Goal: Find specific page/section: Find specific page/section

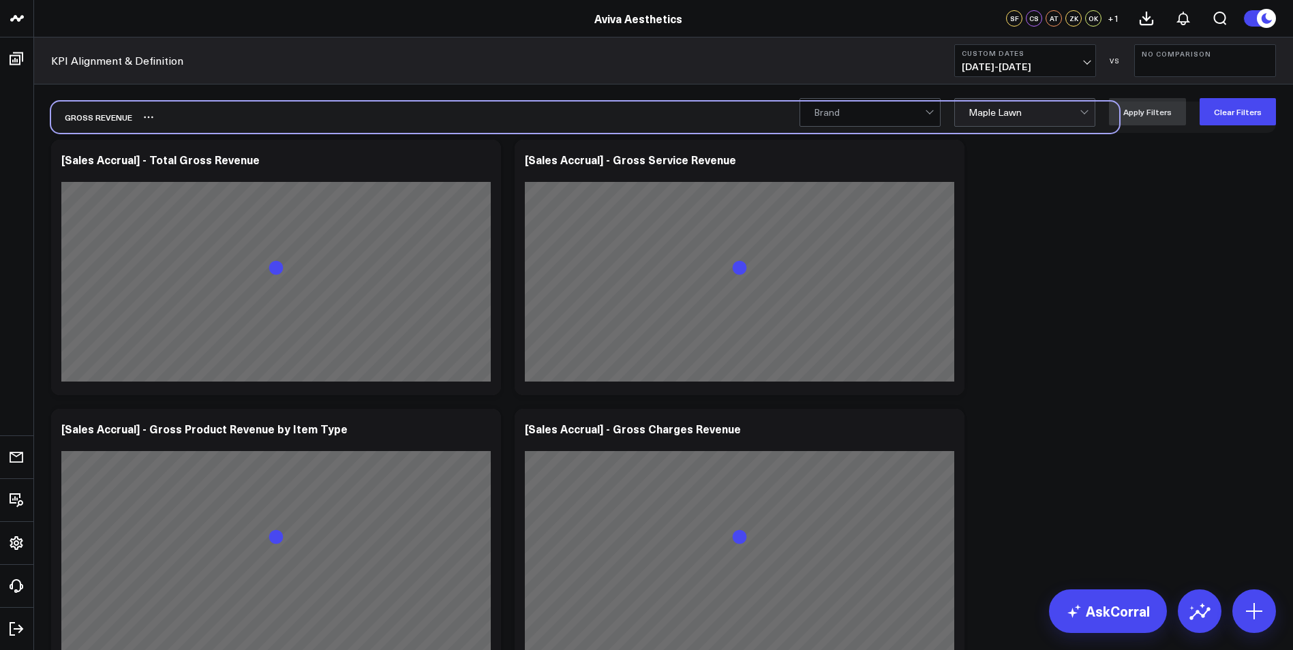
click at [490, 111] on div "GROSS REVENUE" at bounding box center [585, 117] width 1068 height 31
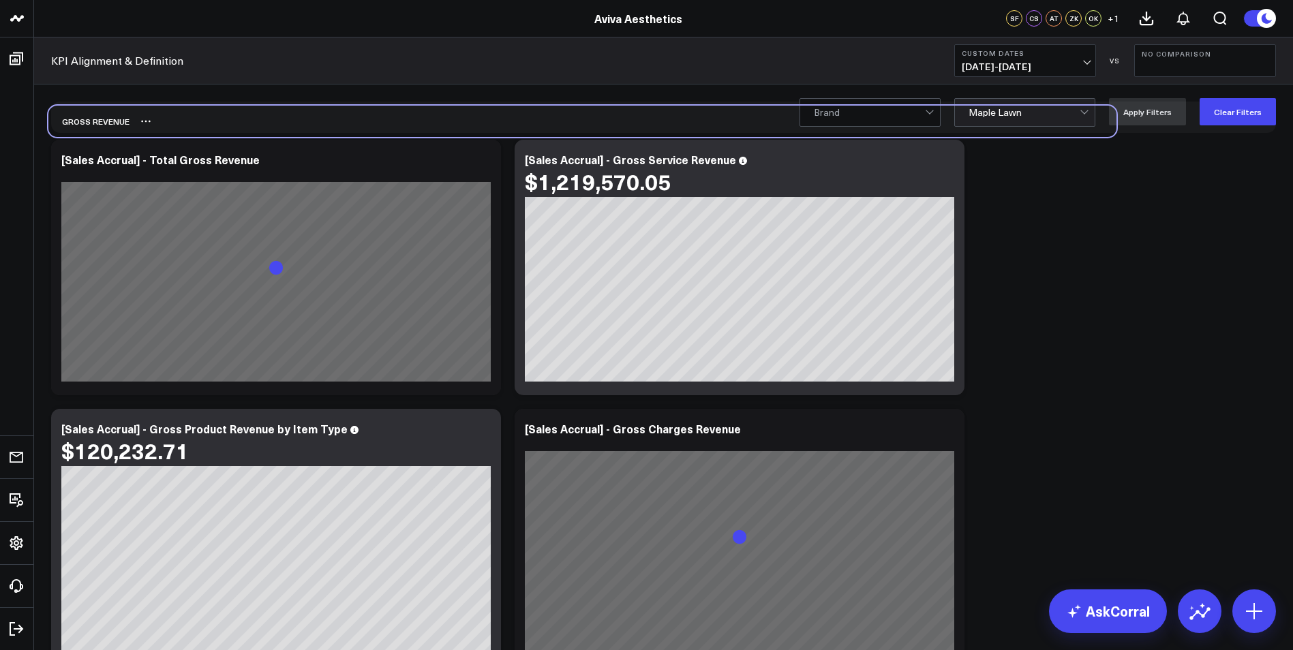
click at [487, 115] on div "GROSS REVENUE" at bounding box center [582, 121] width 1068 height 31
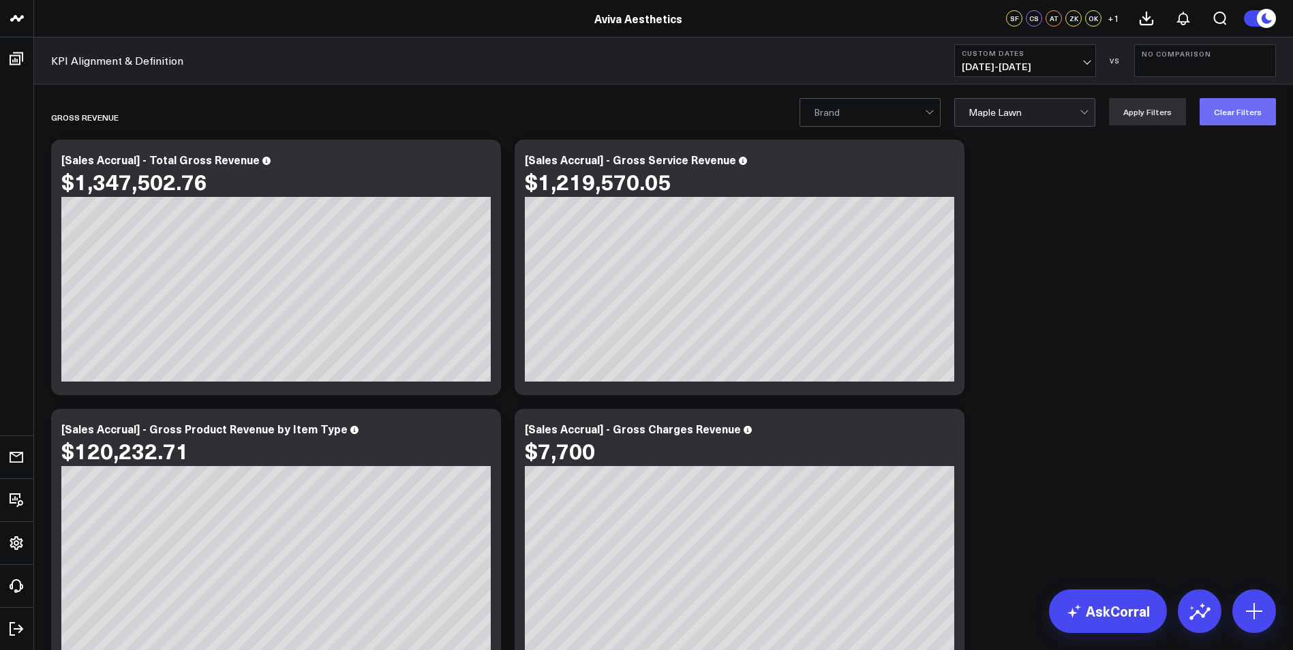
click at [1213, 112] on button "Clear Filters" at bounding box center [1238, 111] width 76 height 27
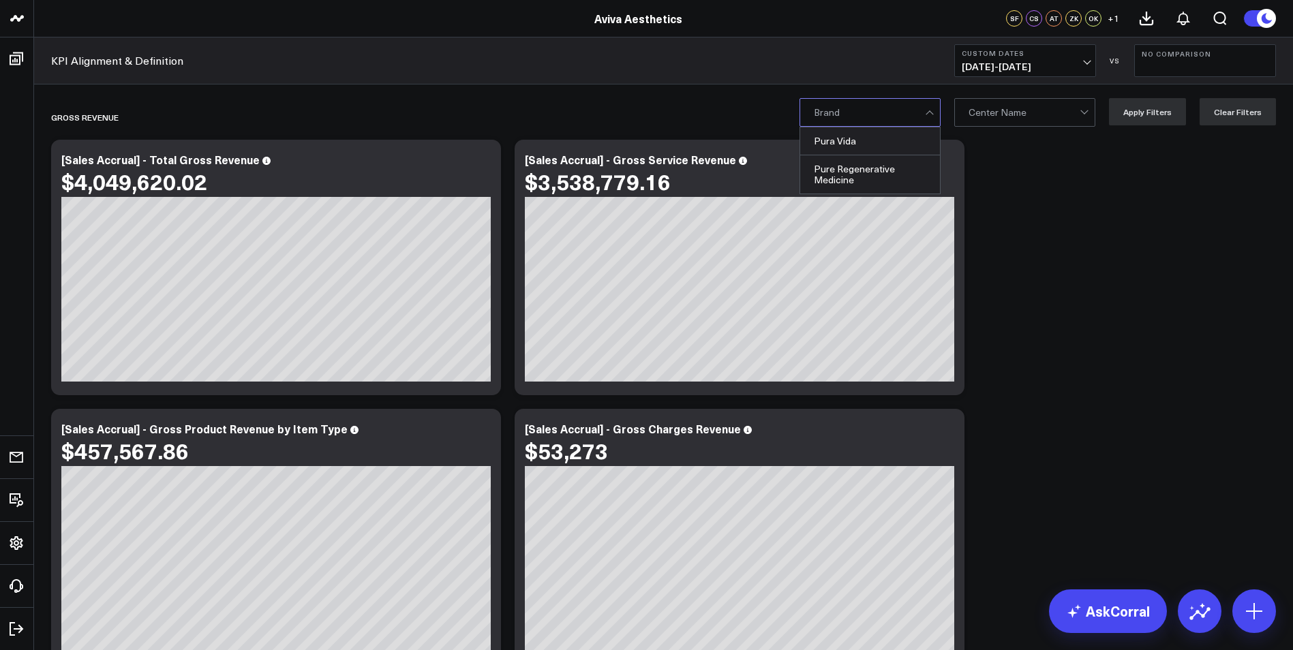
click at [910, 119] on div at bounding box center [869, 112] width 111 height 27
click at [914, 140] on div "Pura Vida" at bounding box center [870, 141] width 140 height 28
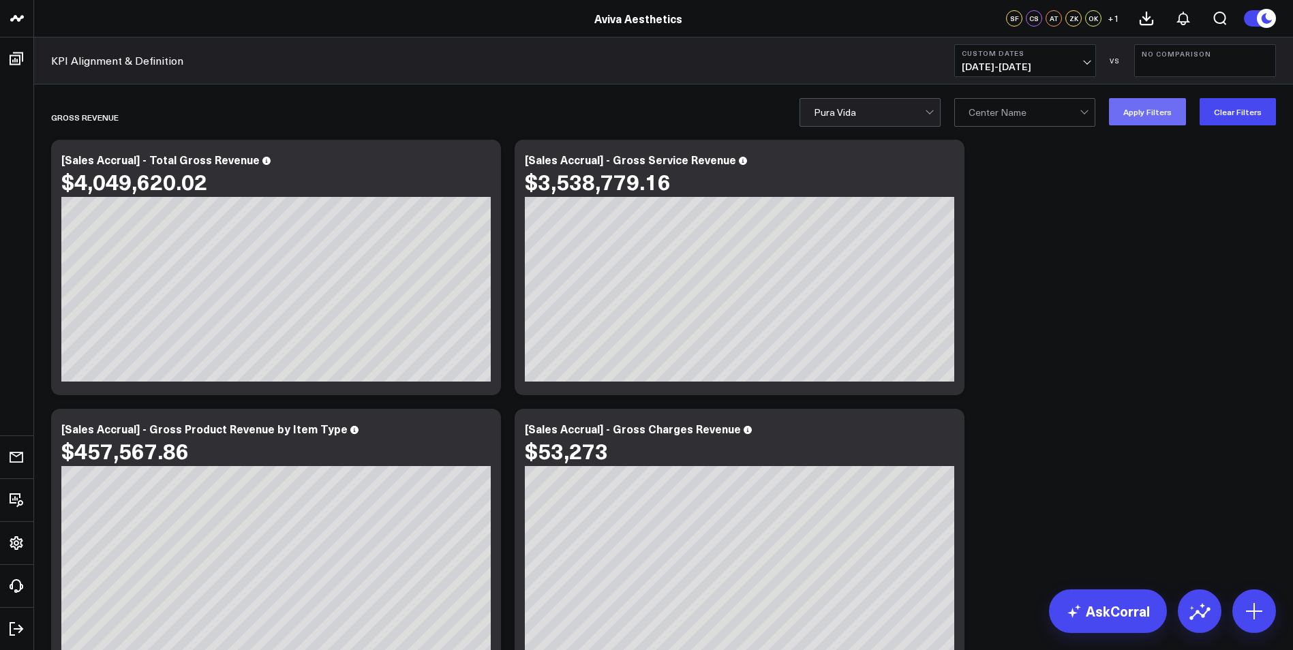
click at [1142, 120] on button "Apply Filters" at bounding box center [1147, 111] width 77 height 27
click at [1244, 112] on button "Clear Filters" at bounding box center [1238, 111] width 76 height 27
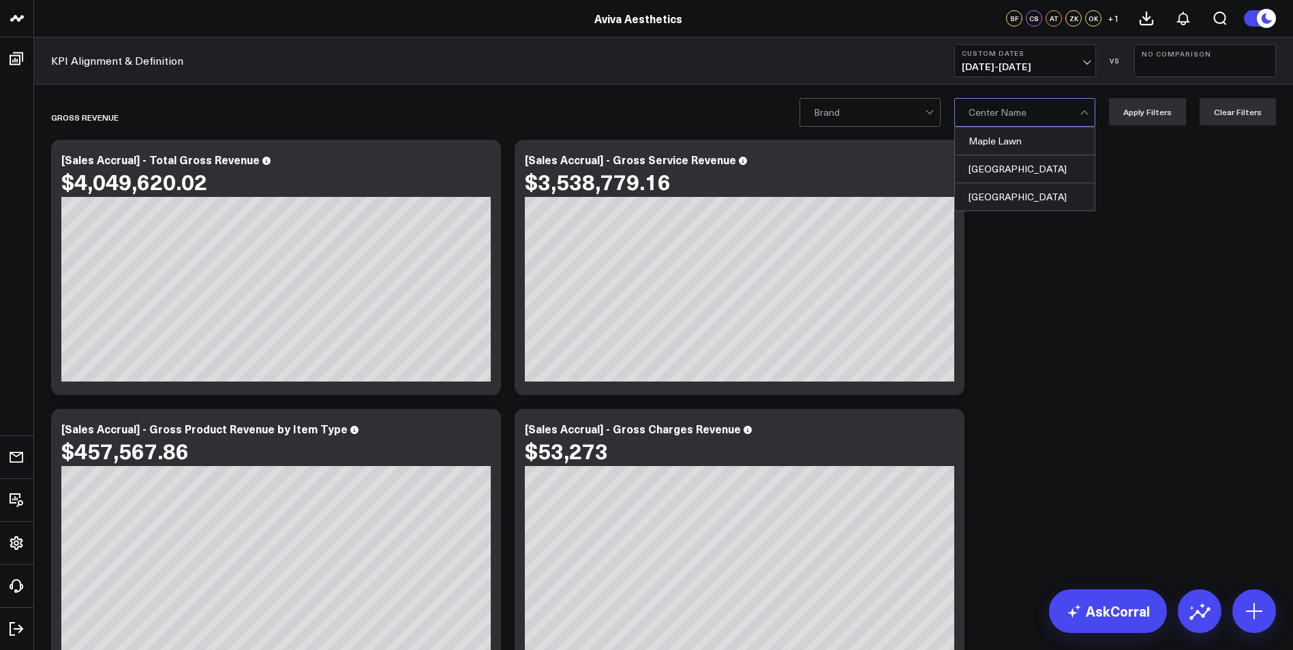
click at [1076, 117] on div at bounding box center [1024, 112] width 111 height 27
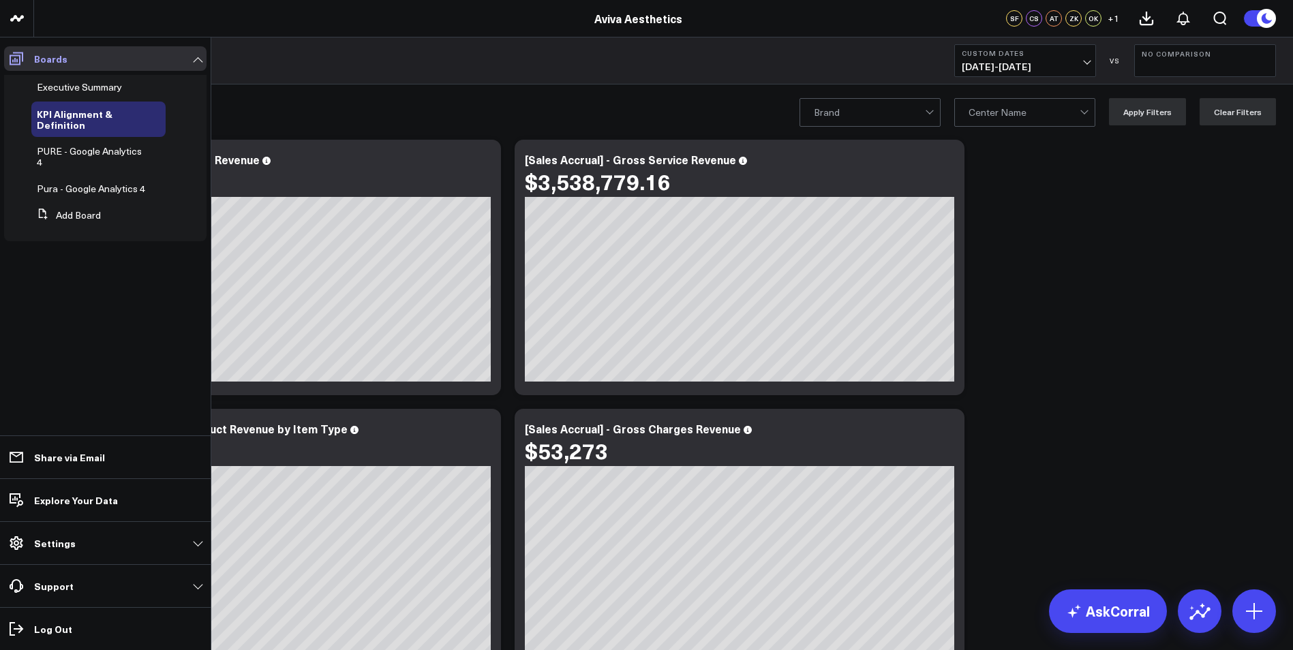
click at [86, 55] on link "Boards" at bounding box center [105, 58] width 202 height 25
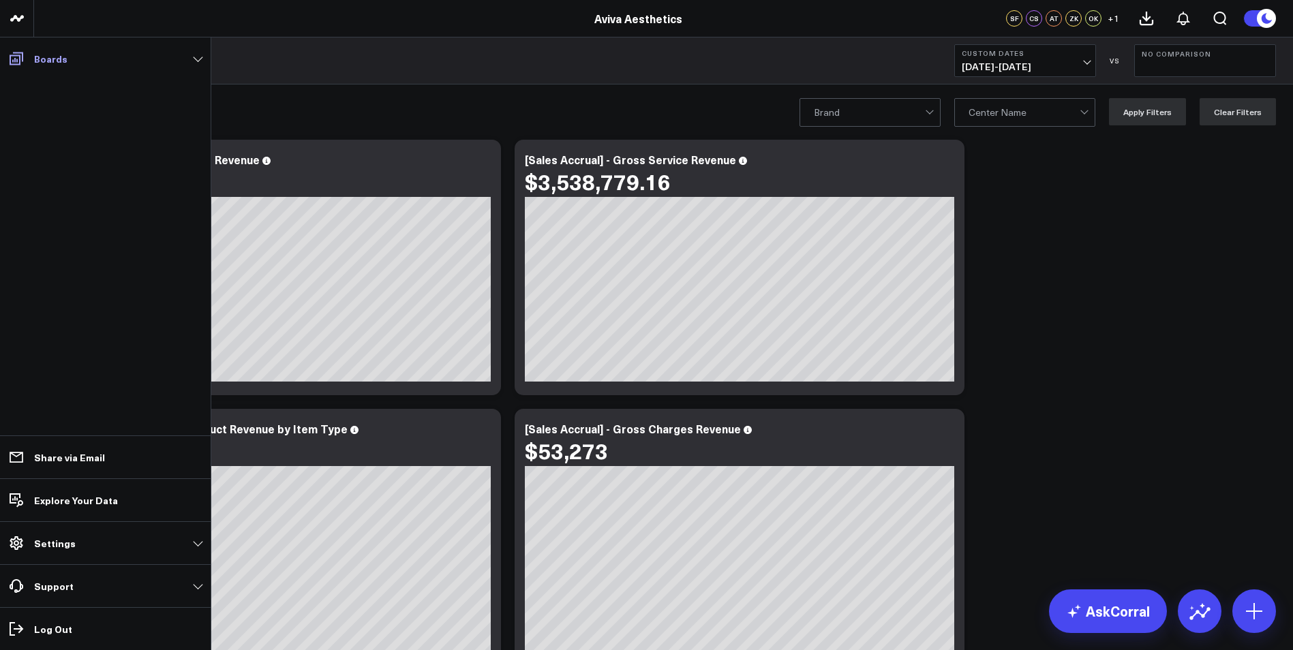
click at [86, 55] on link "Boards" at bounding box center [105, 58] width 202 height 25
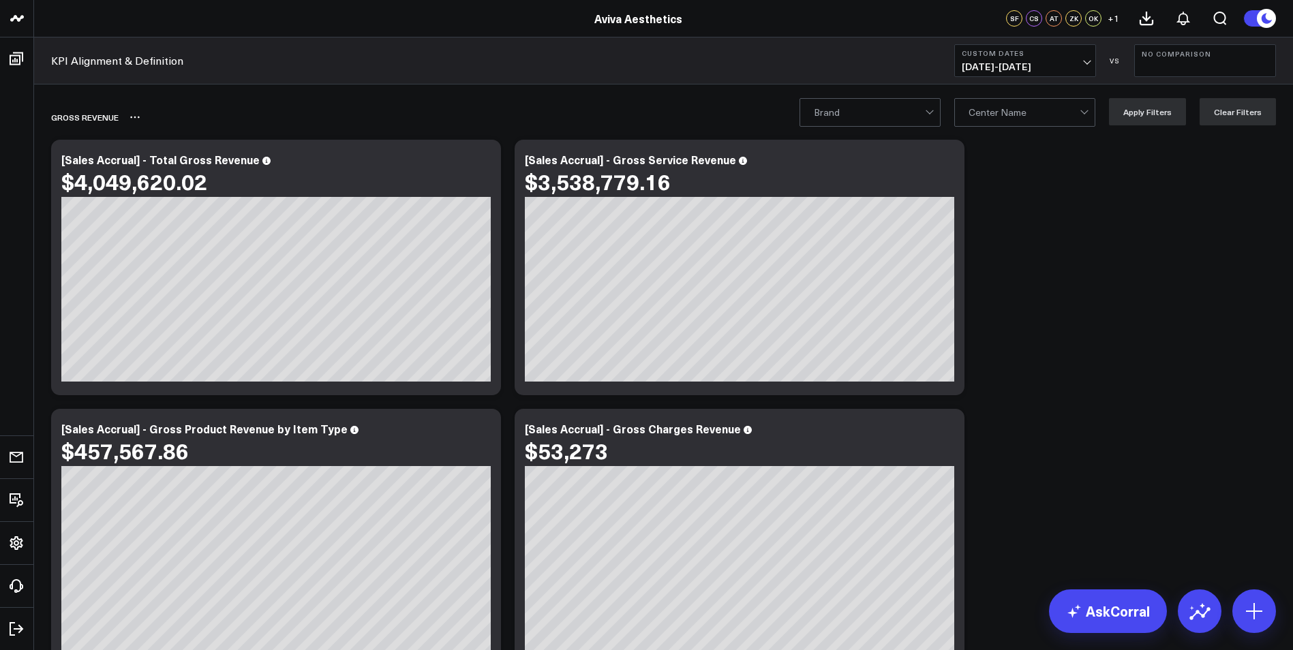
click at [270, 110] on div "GROSS REVENUE" at bounding box center [585, 117] width 1068 height 31
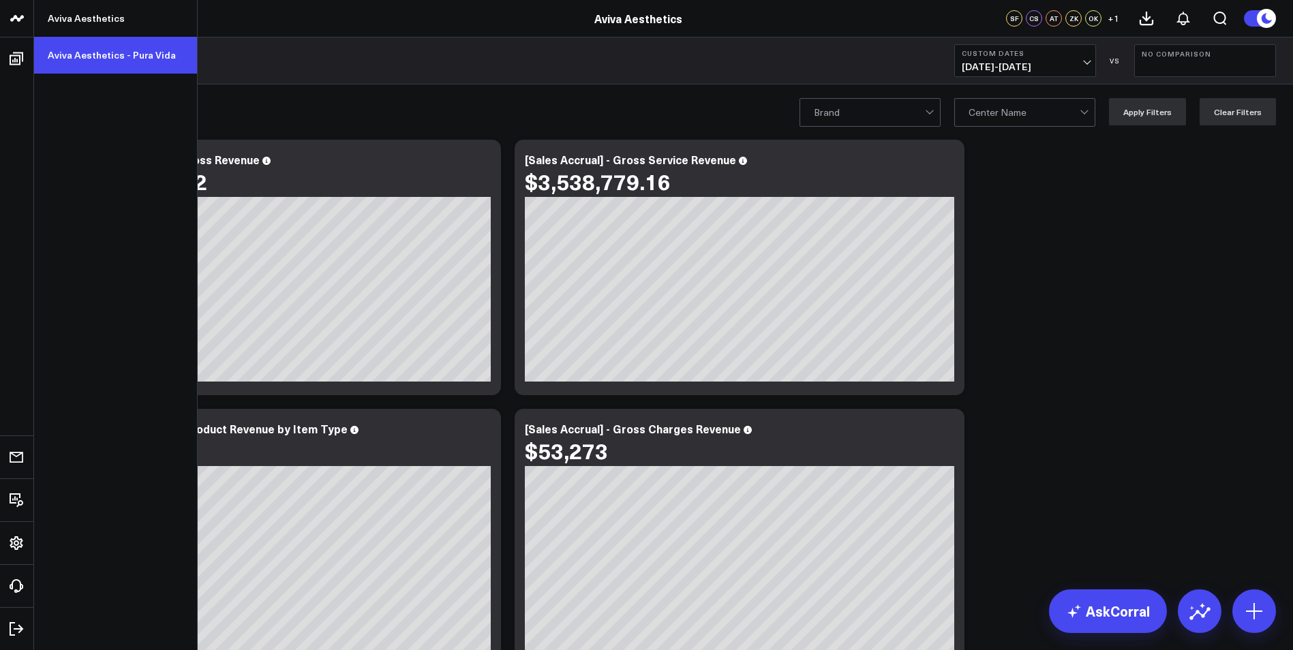
click at [91, 55] on link "Aviva Aesthetics - Pura Vida" at bounding box center [115, 55] width 163 height 37
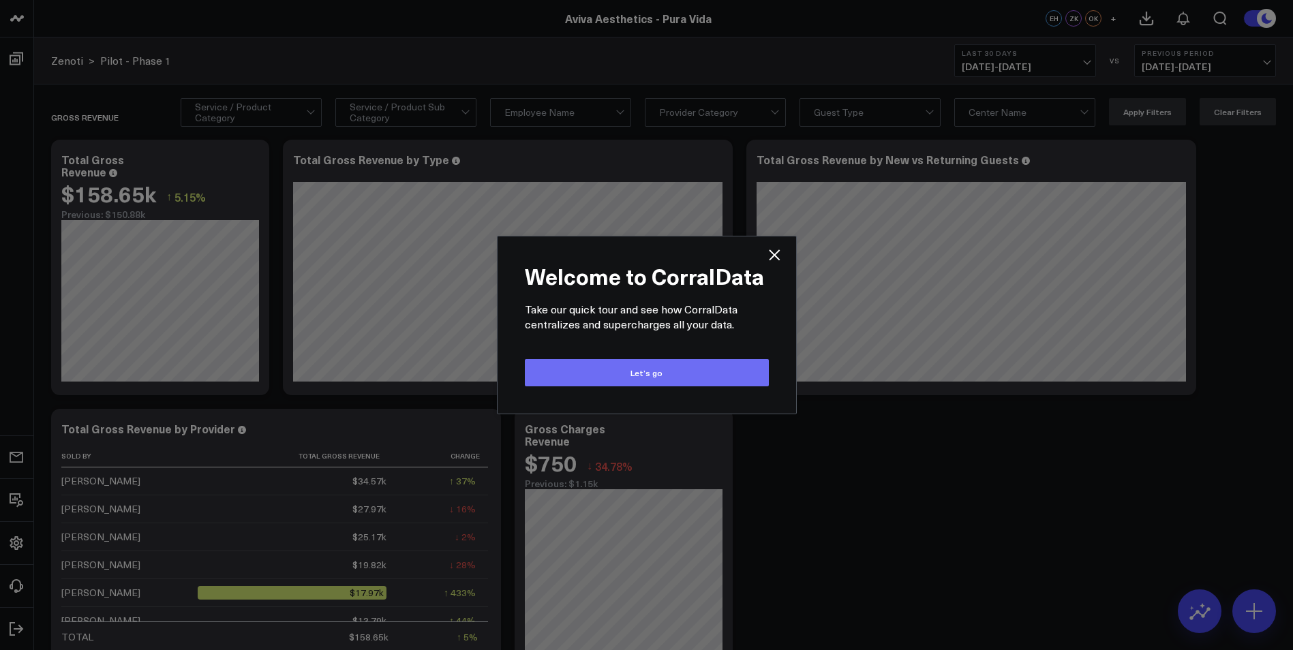
click at [675, 375] on button "Let’s go" at bounding box center [647, 372] width 244 height 27
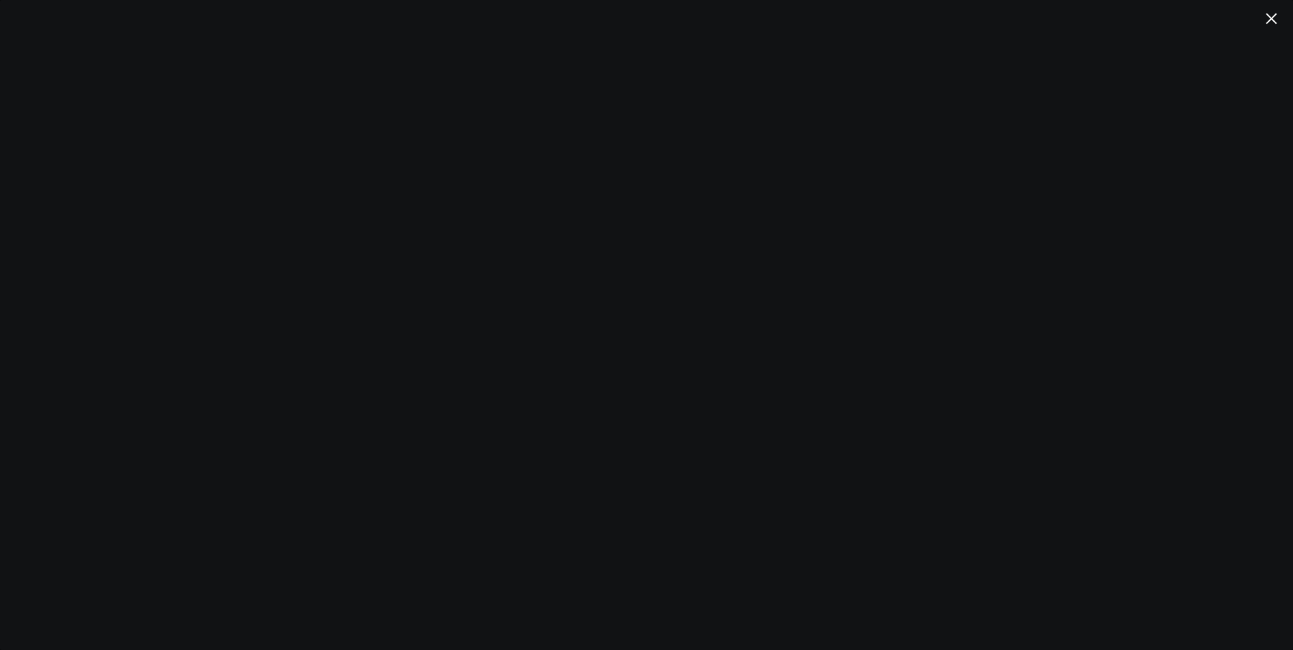
scroll to position [68, 0]
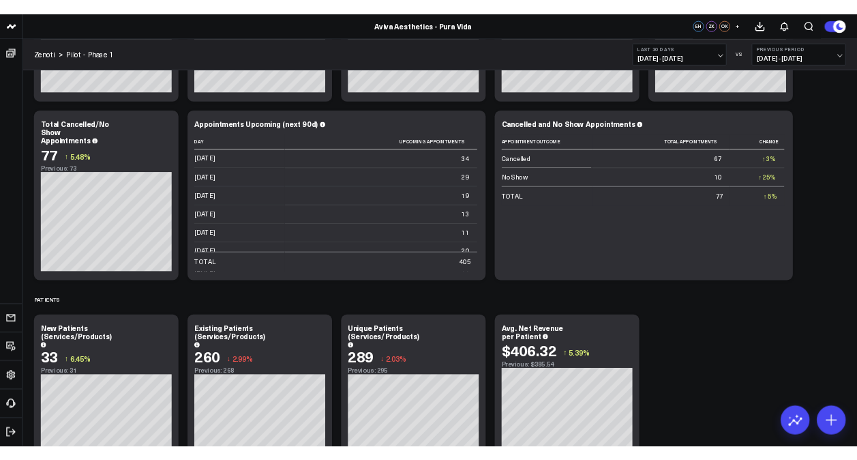
scroll to position [3416, 0]
